Goal: Task Accomplishment & Management: Manage account settings

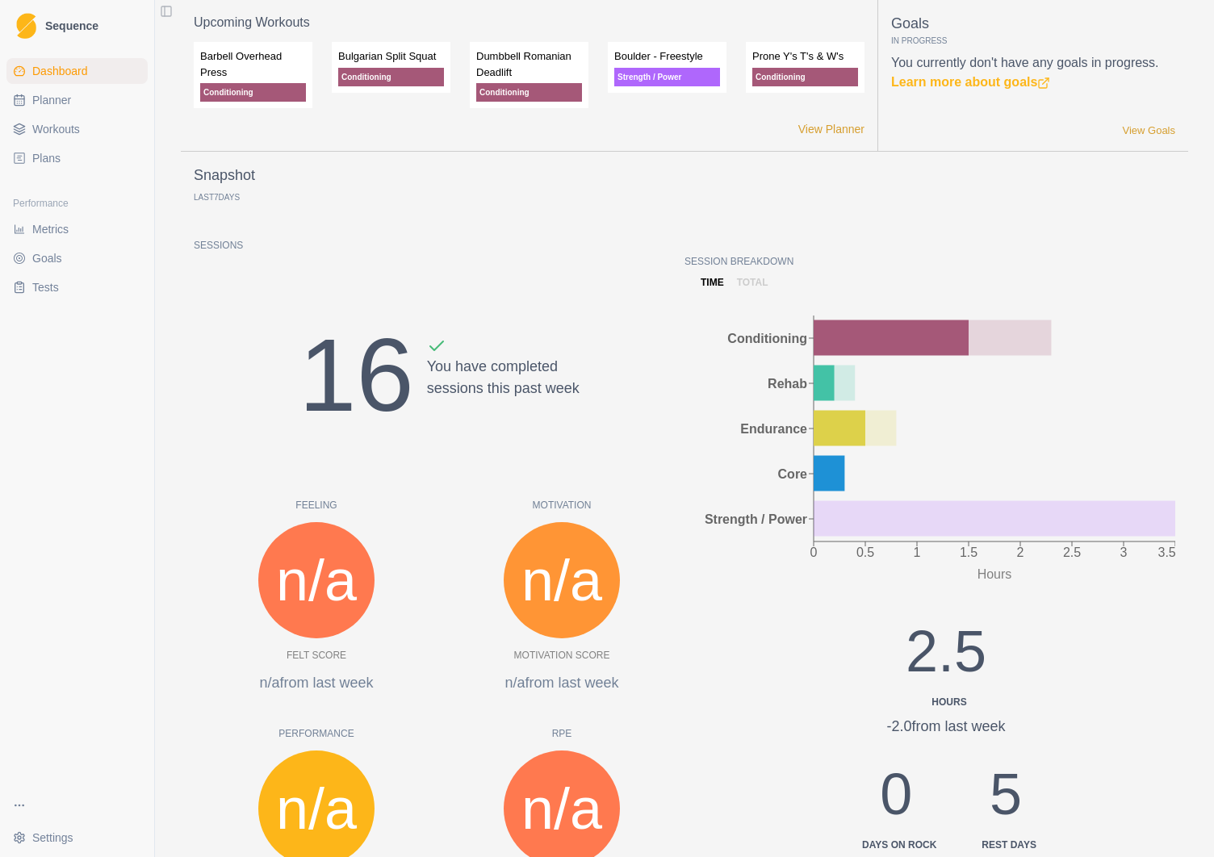
click at [64, 106] on span "Planner" at bounding box center [51, 100] width 39 height 16
select select "month"
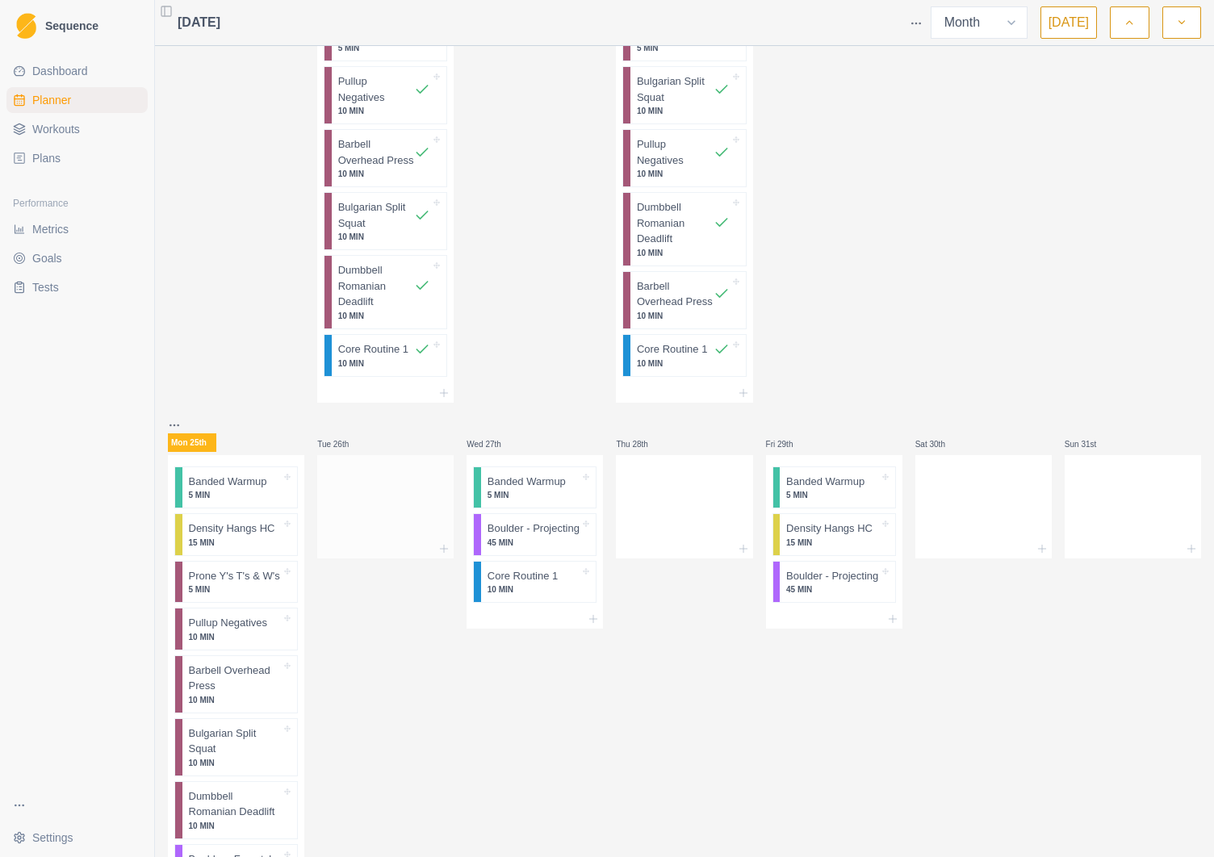
scroll to position [1995, 0]
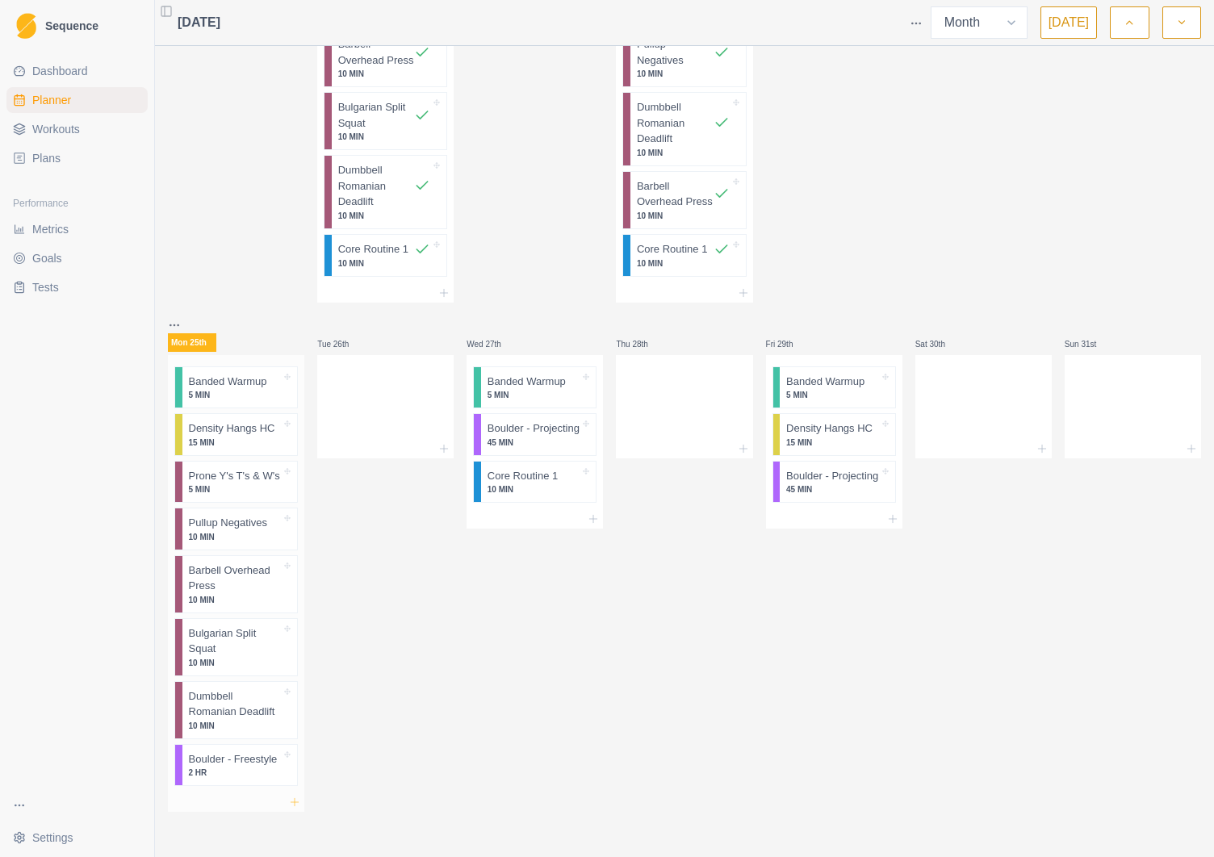
click at [294, 803] on icon at bounding box center [294, 802] width 13 height 13
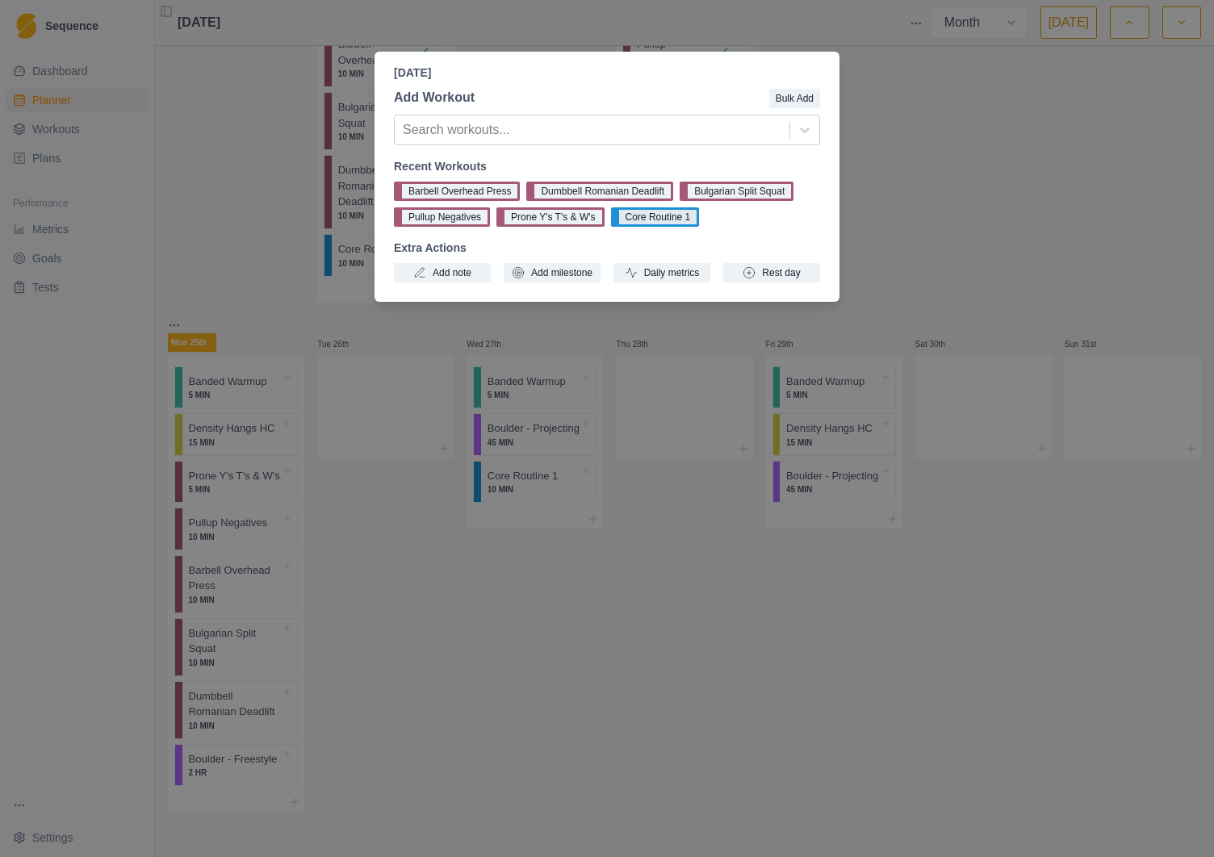
click at [657, 220] on button "Core Routine 1" at bounding box center [655, 216] width 89 height 19
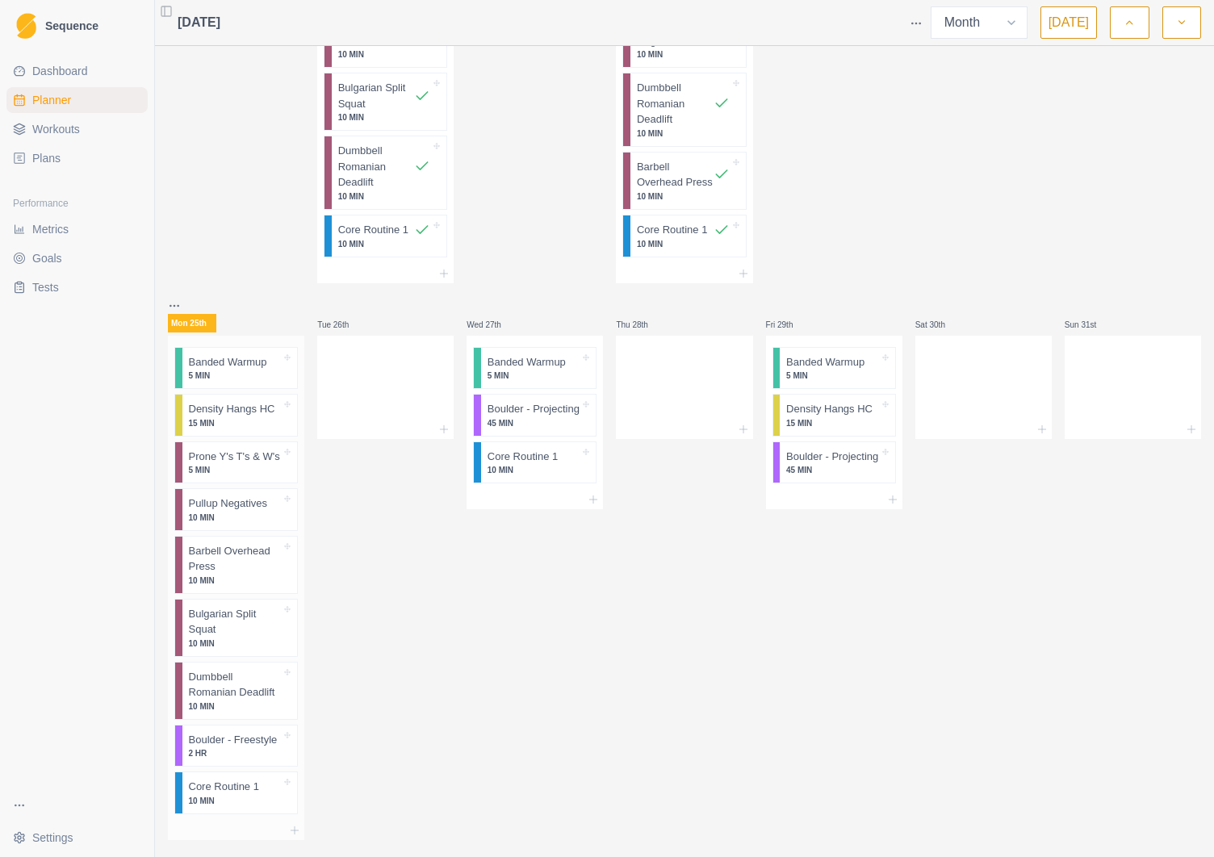
scroll to position [2041, 0]
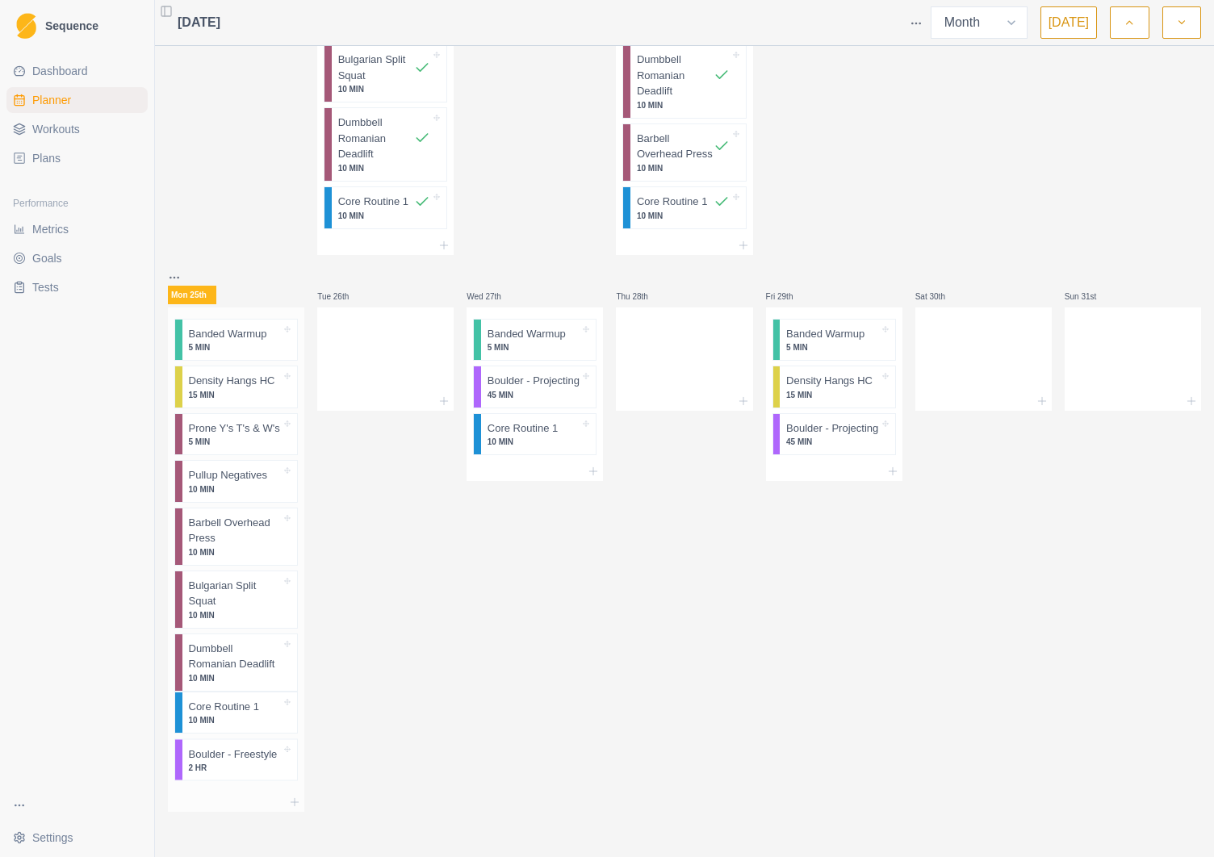
drag, startPoint x: 249, startPoint y: 760, endPoint x: 249, endPoint y: 703, distance: 56.5
click at [249, 703] on div "Banded Warmup 5 MIN Density Hangs HC 15 MIN Prone Y's T's & W's 5 MIN Pullup Ne…" at bounding box center [236, 550] width 136 height 485
click at [387, 630] on html "Sequence Dashboard Planner Workouts Plans Performance Metrics Goals Tests Setti…" at bounding box center [607, 428] width 1214 height 857
click at [301, 620] on div "Remove from schedule" at bounding box center [316, 623] width 129 height 26
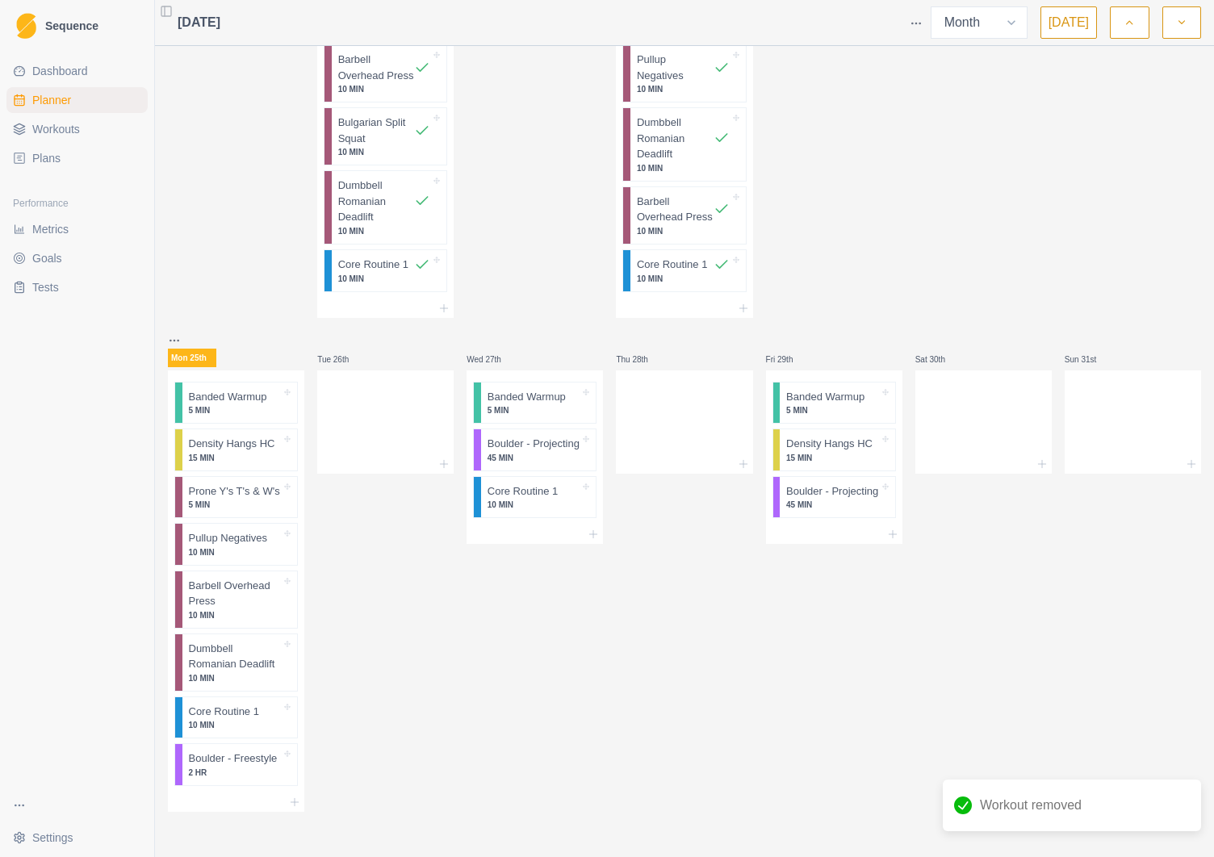
scroll to position [1978, 0]
click at [300, 681] on div "Banded Warmup 5 MIN Density Hangs HC 15 MIN Prone Y's T's & W's 5 MIN Pullup Ne…" at bounding box center [236, 582] width 136 height 422
click at [308, 687] on div "Remove from schedule" at bounding box center [310, 682] width 129 height 26
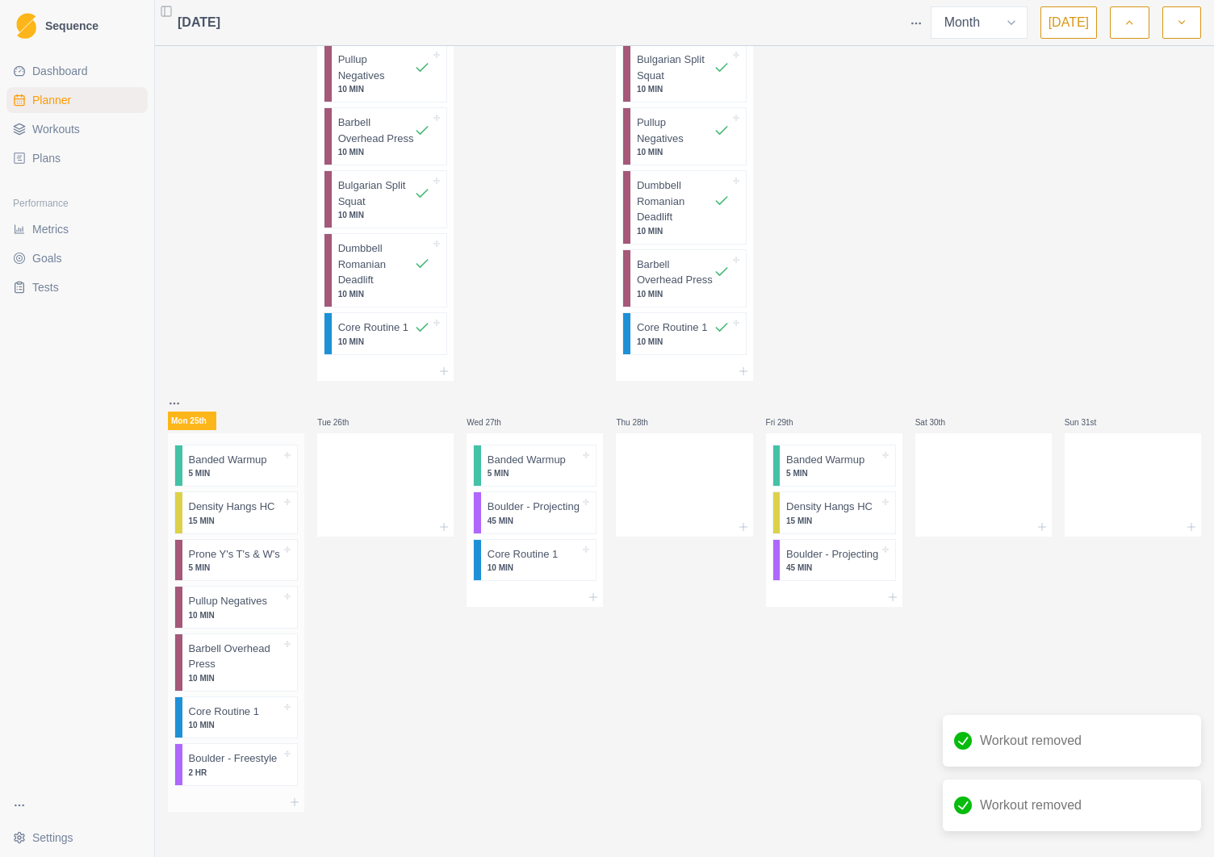
scroll to position [1916, 0]
click at [402, 708] on html "Sequence Dashboard Planner Workouts Plans Performance Metrics Goals Tests Setti…" at bounding box center [607, 428] width 1214 height 857
drag, startPoint x: 325, startPoint y: 793, endPoint x: 346, endPoint y: 728, distance: 68.2
click at [325, 792] on div "Remove from schedule" at bounding box center [317, 787] width 129 height 26
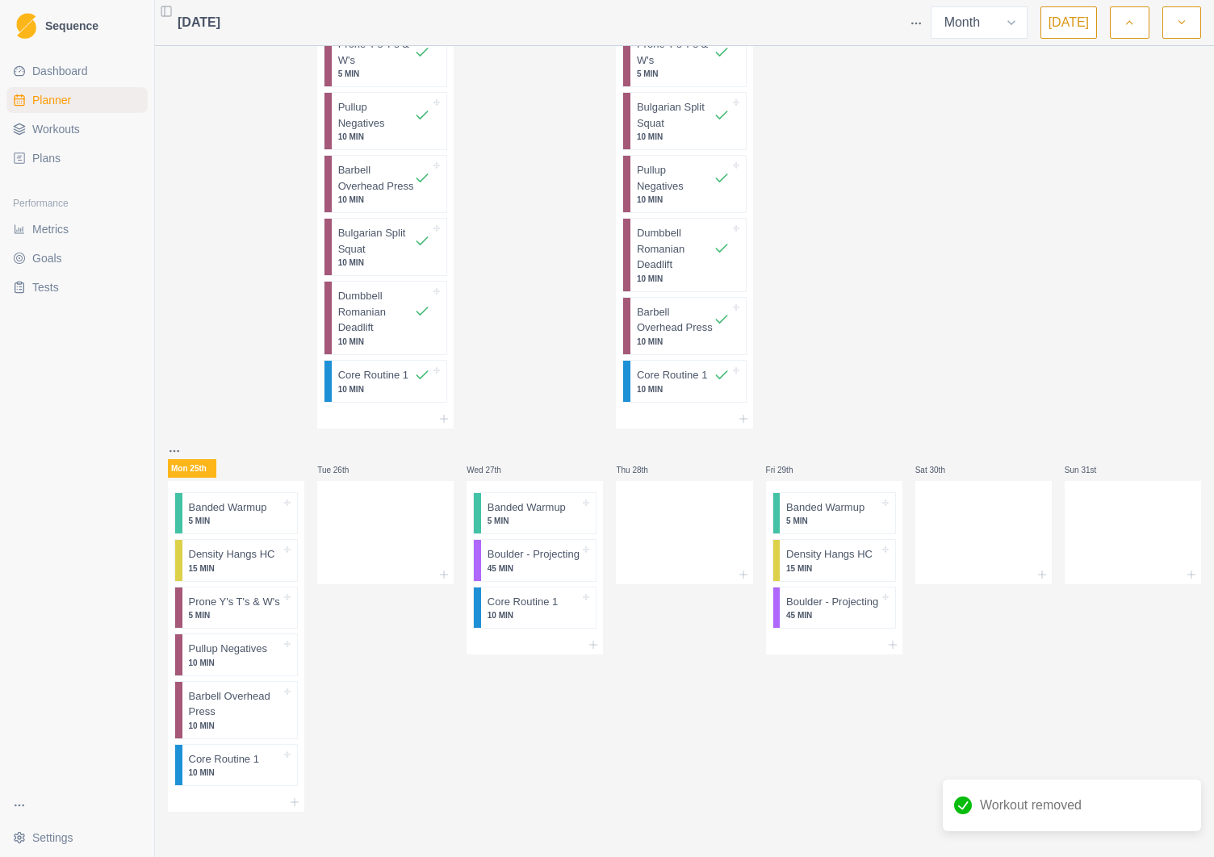
scroll to position [1869, 0]
drag, startPoint x: 540, startPoint y: 474, endPoint x: 505, endPoint y: 479, distance: 35.0
click at [505, 479] on div "Wed 27th" at bounding box center [535, 470] width 136 height 19
drag, startPoint x: 550, startPoint y: 509, endPoint x: 404, endPoint y: 510, distance: 145.3
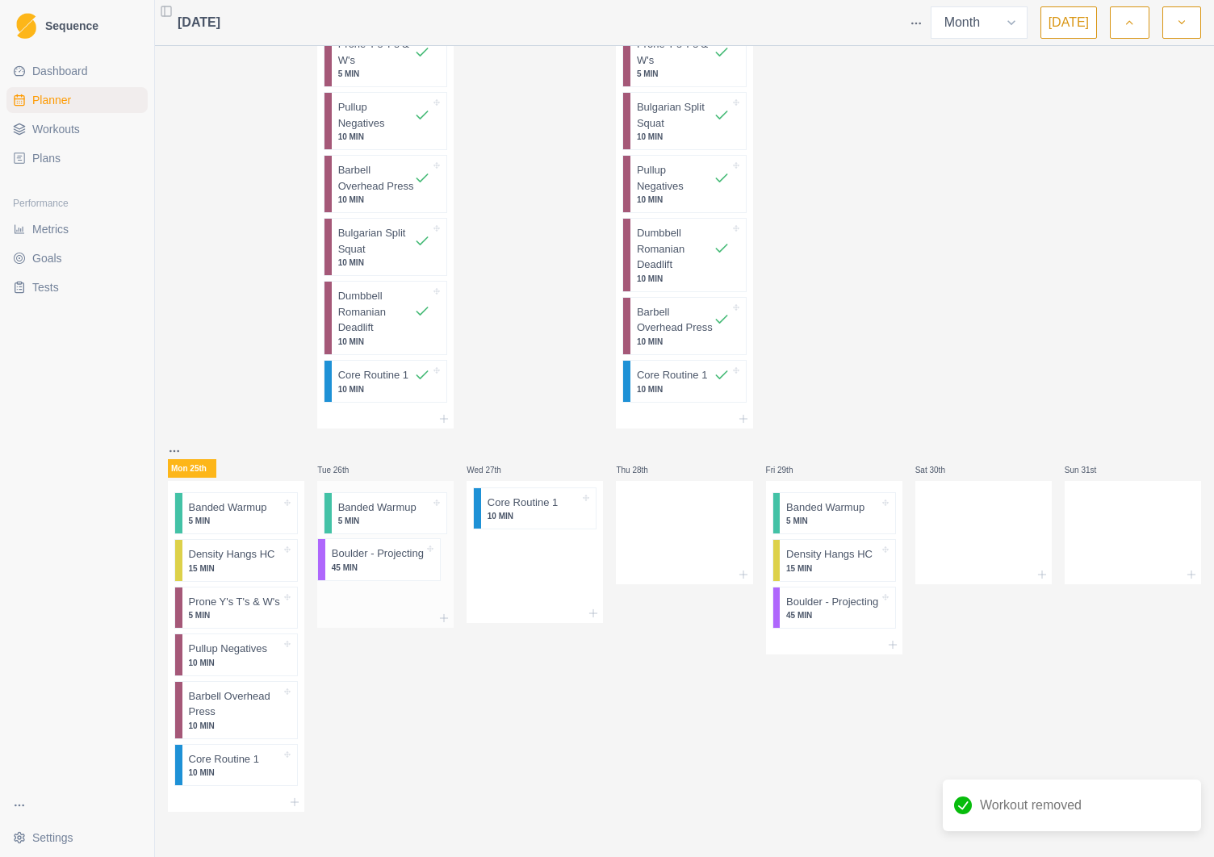
drag, startPoint x: 538, startPoint y: 527, endPoint x: 400, endPoint y: 580, distance: 147.7
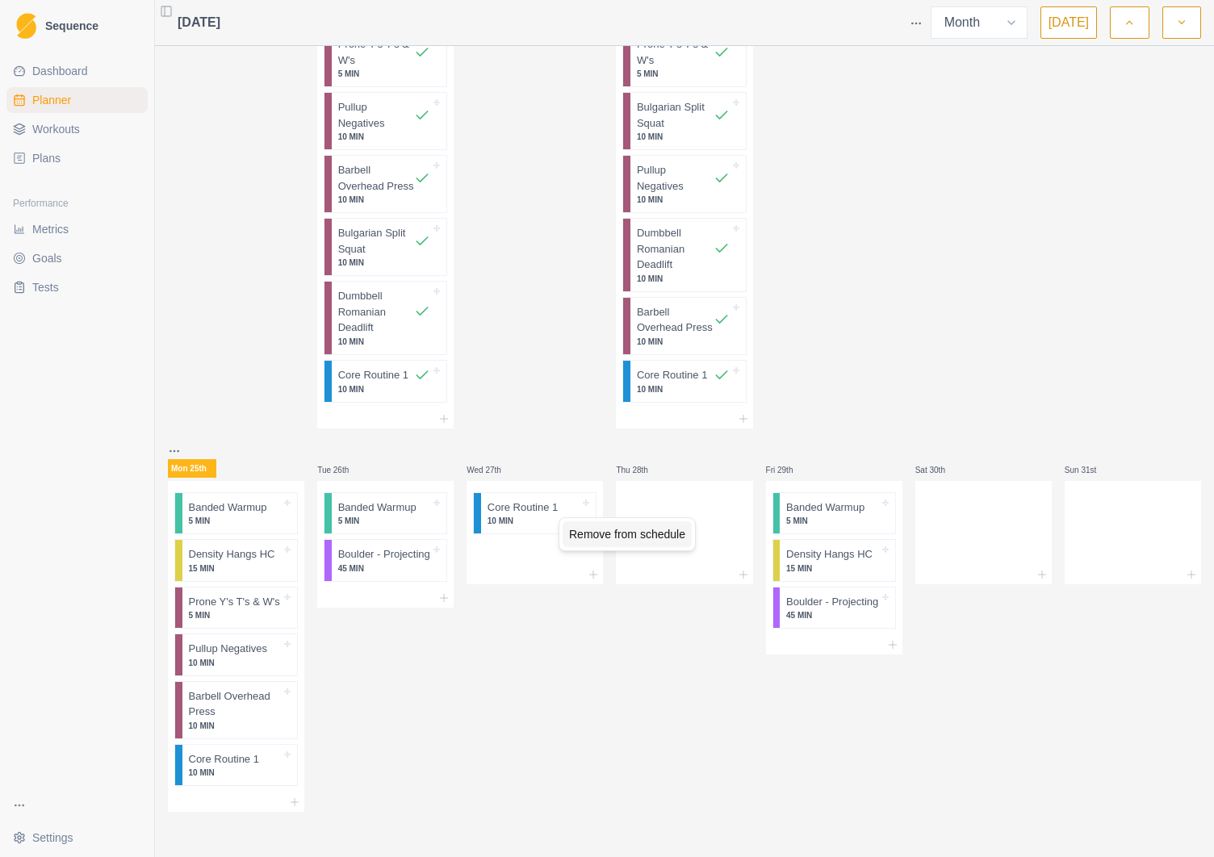
click at [609, 541] on div "Remove from schedule" at bounding box center [627, 534] width 129 height 26
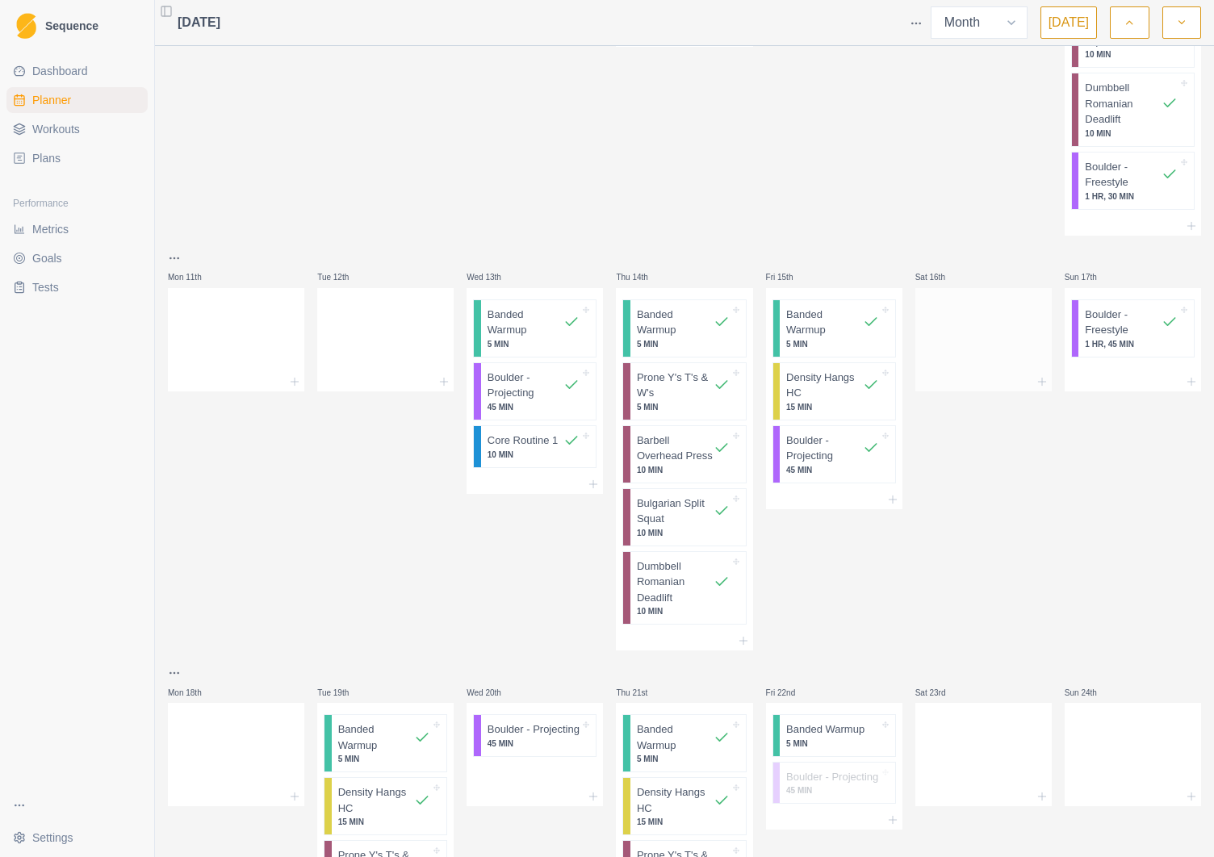
scroll to position [1055, 0]
